Goal: Information Seeking & Learning: Learn about a topic

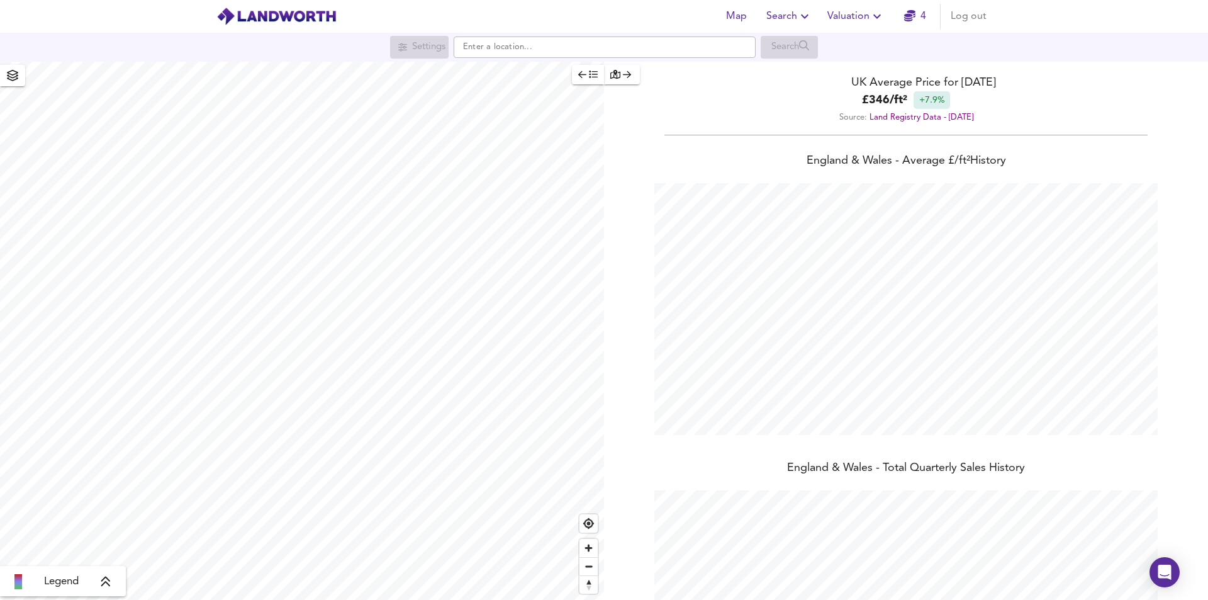
scroll to position [600, 1208]
click at [510, 54] on input "text" at bounding box center [605, 46] width 302 height 21
paste input "SW4 8AR"
type input "[STREET_ADDRESS]"
click at [578, 70] on small "[GEOGRAPHIC_DATA], [GEOGRAPHIC_DATA]" at bounding box center [596, 73] width 152 height 8
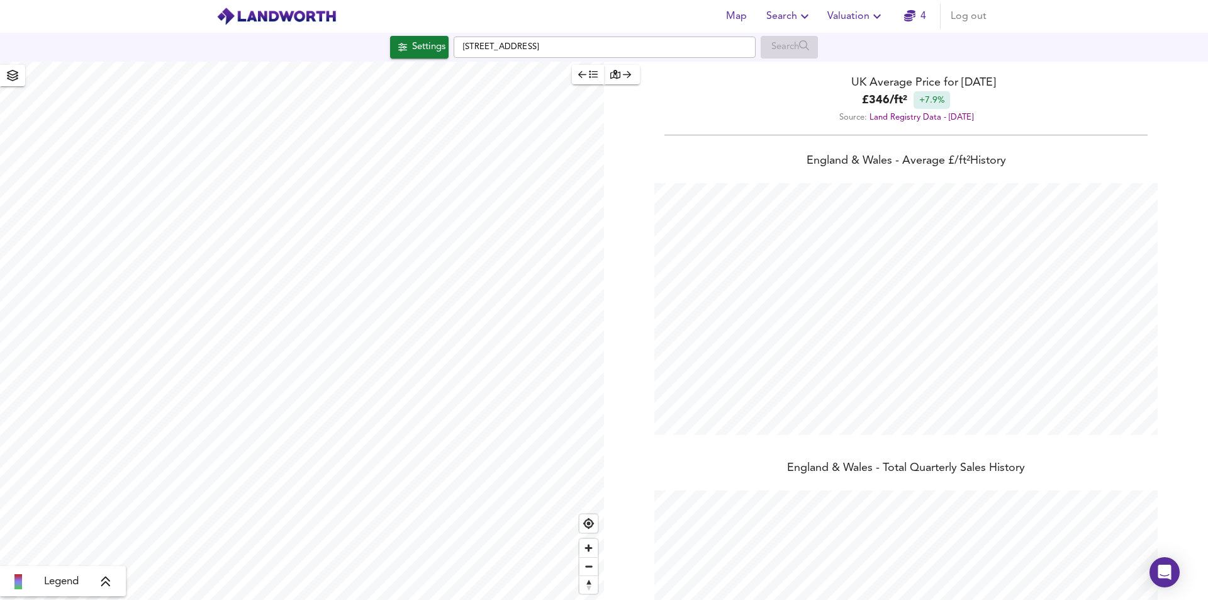
checkbox input "false"
checkbox input "true"
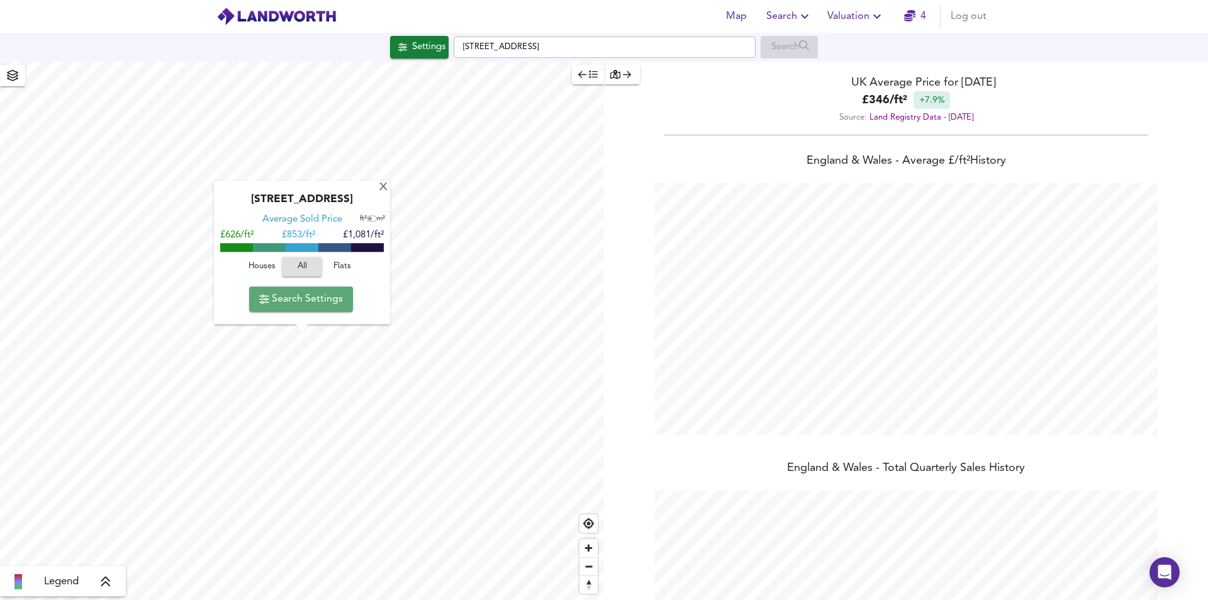
click at [279, 301] on span "Search Settings" at bounding box center [301, 299] width 84 height 18
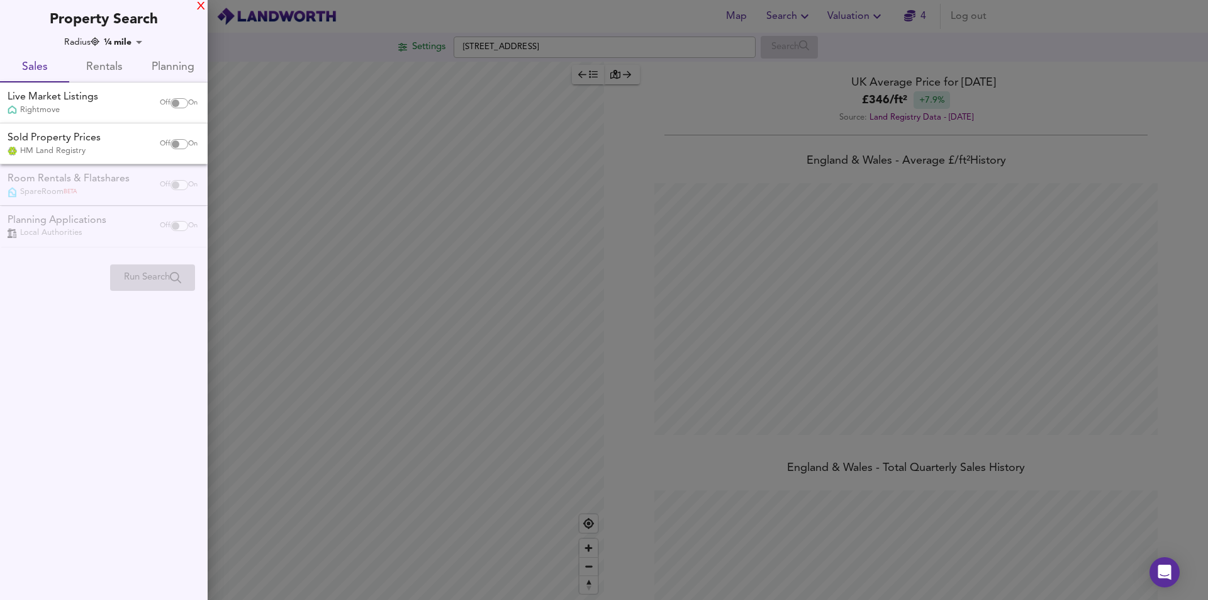
click at [197, 8] on div "X" at bounding box center [201, 7] width 8 height 9
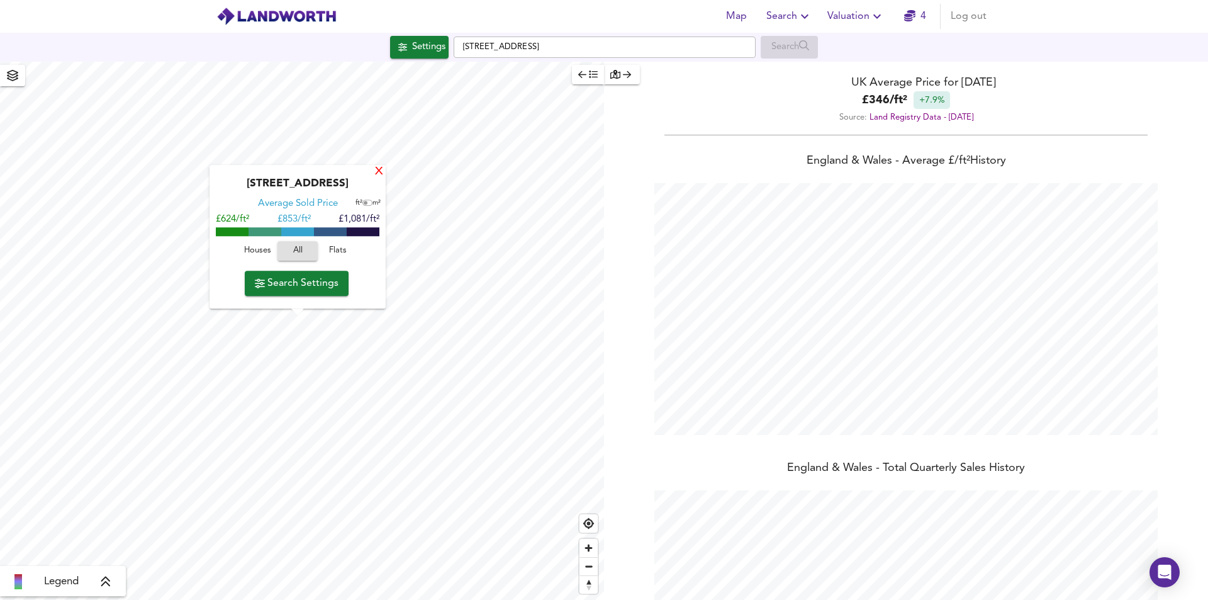
click at [379, 167] on div "X" at bounding box center [379, 172] width 11 height 12
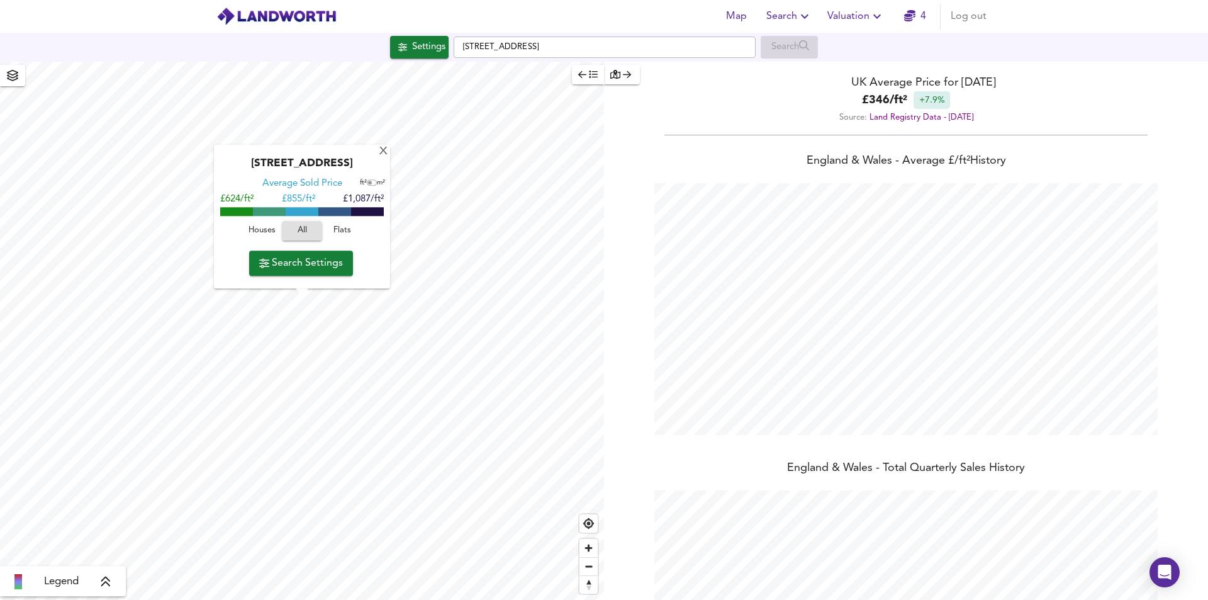
click at [351, 235] on span "Flats" at bounding box center [342, 231] width 34 height 14
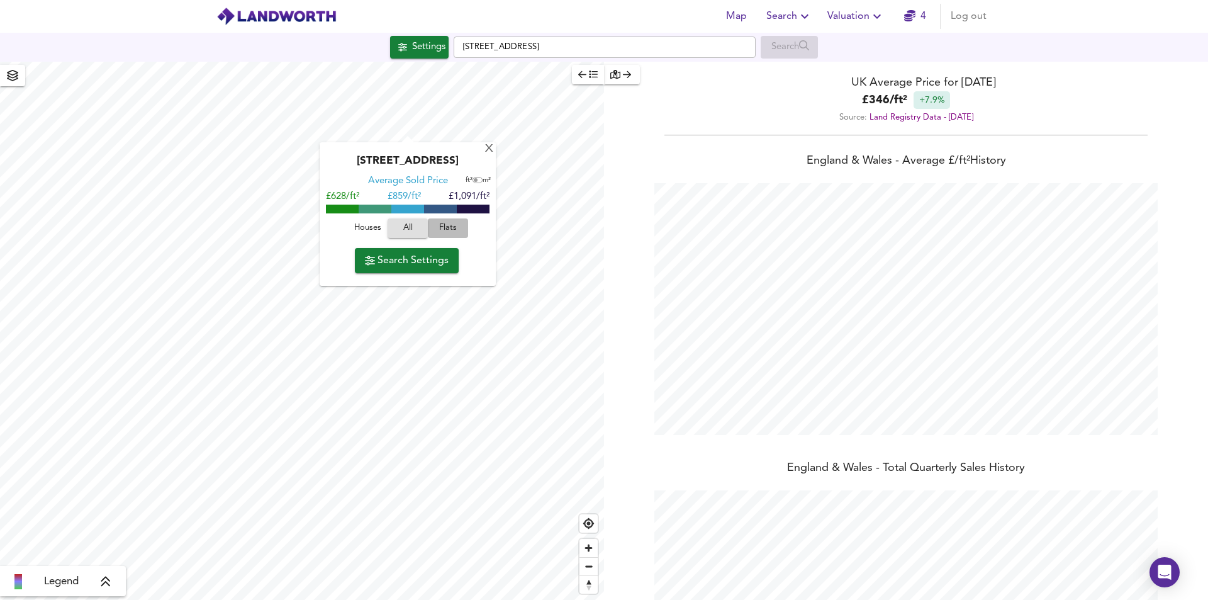
click at [452, 227] on span "Flats" at bounding box center [448, 228] width 34 height 14
click at [491, 149] on div "X" at bounding box center [489, 149] width 11 height 12
